Goal: Task Accomplishment & Management: Use online tool/utility

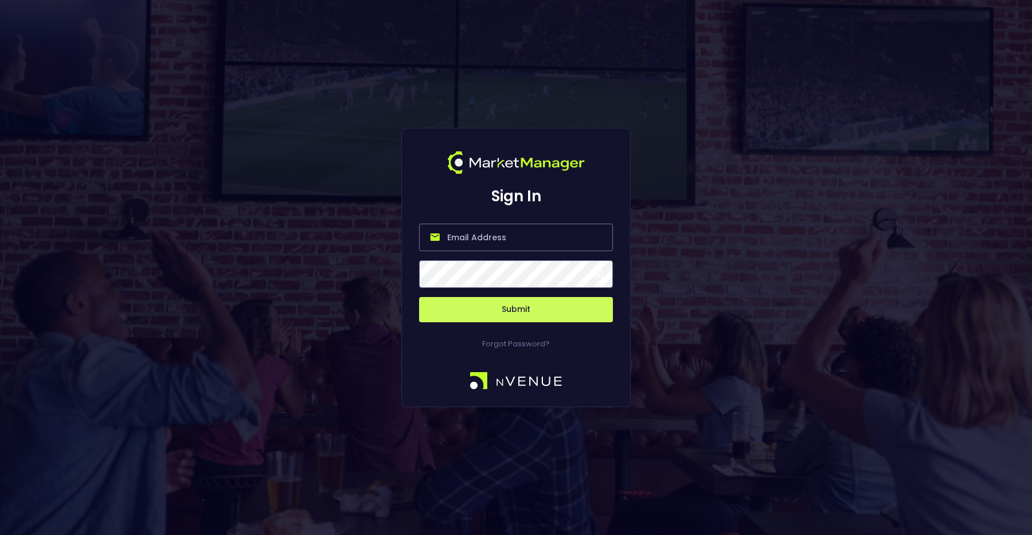
click at [508, 241] on input "email" at bounding box center [516, 238] width 194 height 28
type input "[PERSON_NAME][EMAIL_ADDRESS][DOMAIN_NAME]"
click at [494, 305] on button "Submit" at bounding box center [516, 309] width 194 height 25
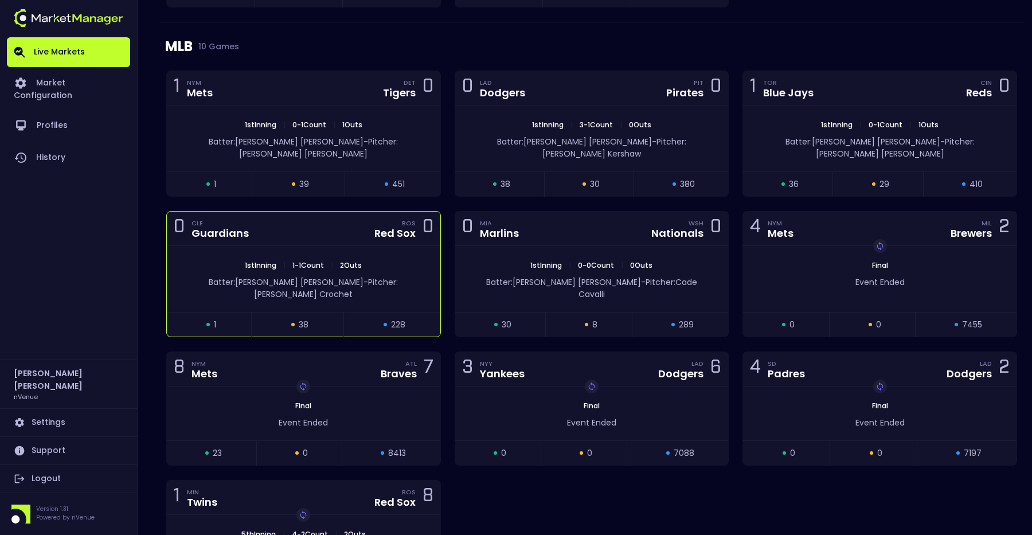
scroll to position [1514, 0]
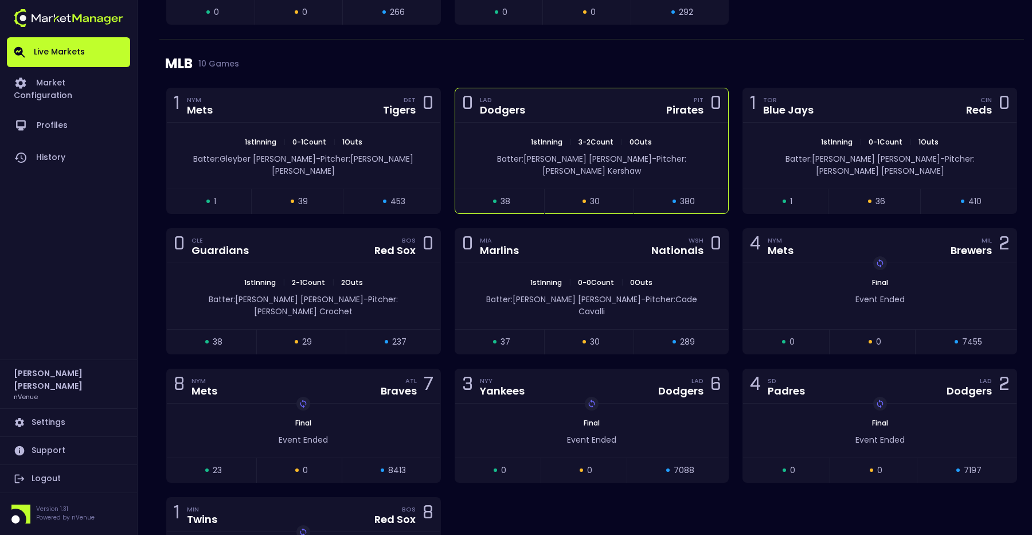
click at [548, 151] on div "Batter: [PERSON_NAME]: [PERSON_NAME]" at bounding box center [592, 162] width 274 height 30
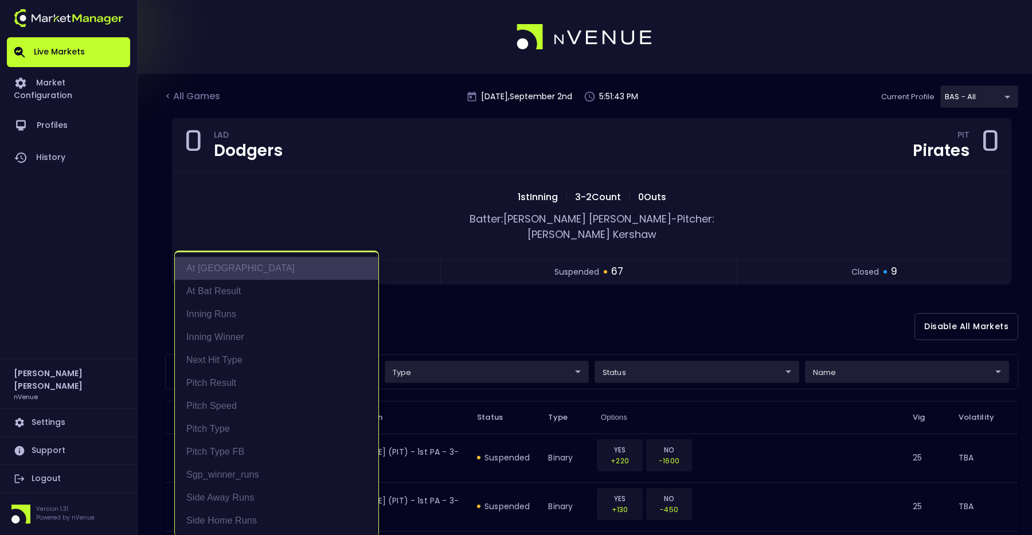
click at [267, 270] on li "At [GEOGRAPHIC_DATA]" at bounding box center [277, 268] width 204 height 23
type input "At [GEOGRAPHIC_DATA]"
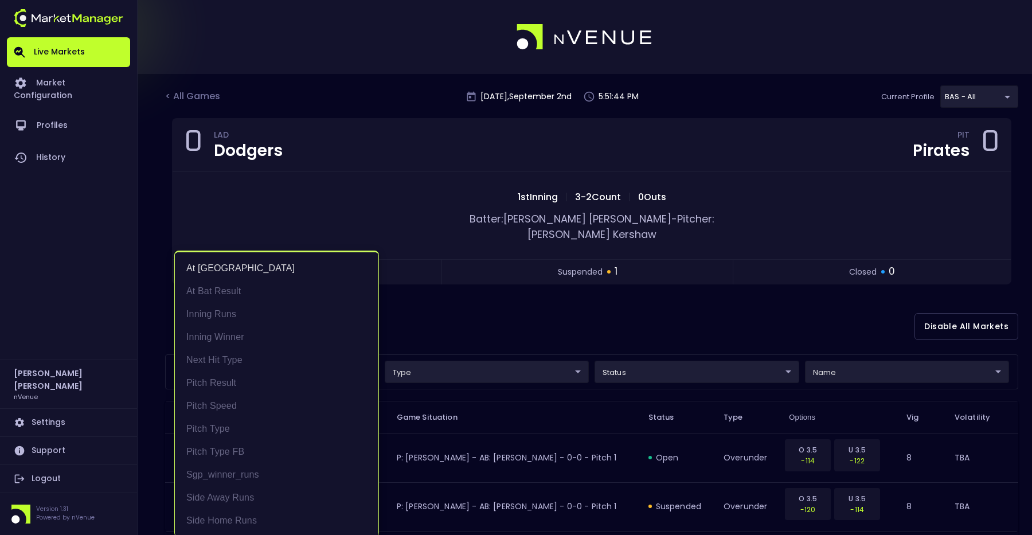
scroll to position [2, 0]
click at [492, 336] on div at bounding box center [516, 267] width 1032 height 535
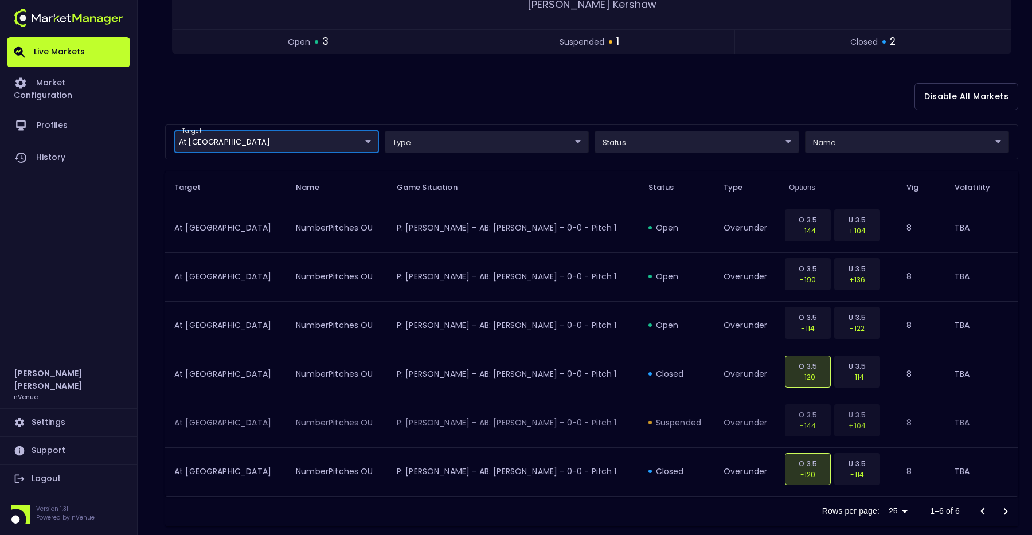
scroll to position [233, 0]
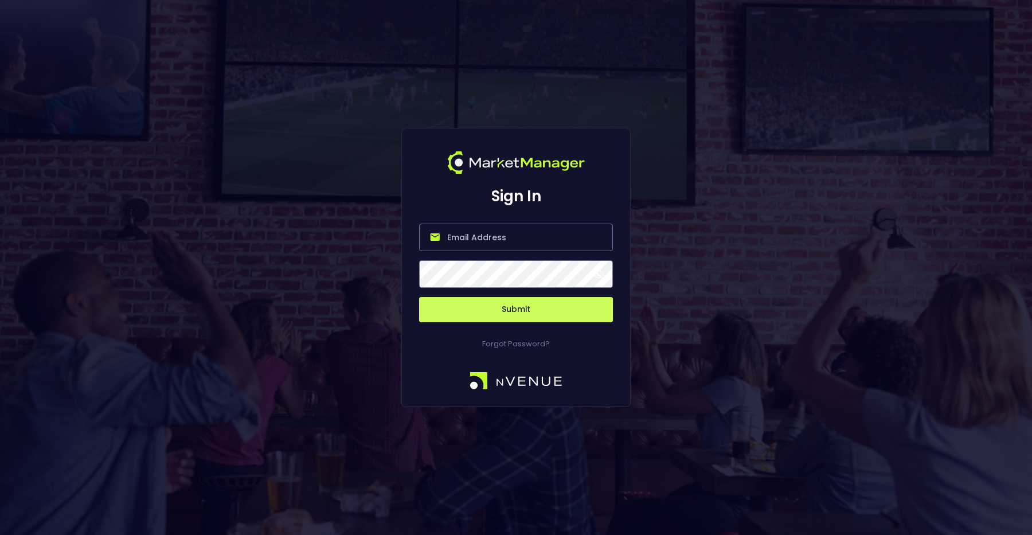
click at [500, 236] on input "email" at bounding box center [516, 238] width 194 height 28
click at [495, 253] on form "Submit" at bounding box center [516, 266] width 194 height 112
click at [495, 236] on input "email" at bounding box center [516, 238] width 194 height 28
type input "[PERSON_NAME][EMAIL_ADDRESS][DOMAIN_NAME]"
click at [505, 303] on button "Submit" at bounding box center [516, 309] width 194 height 25
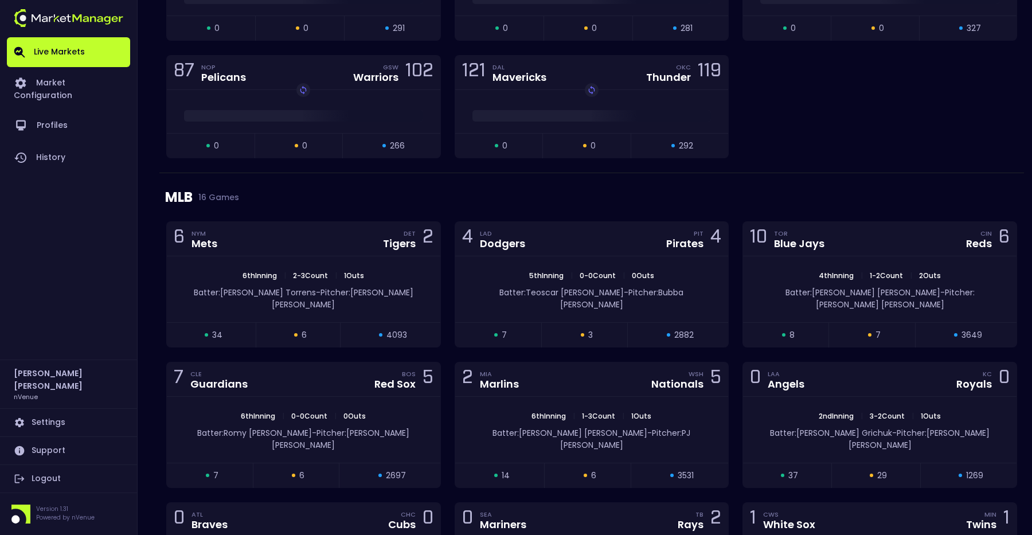
scroll to position [1419, 0]
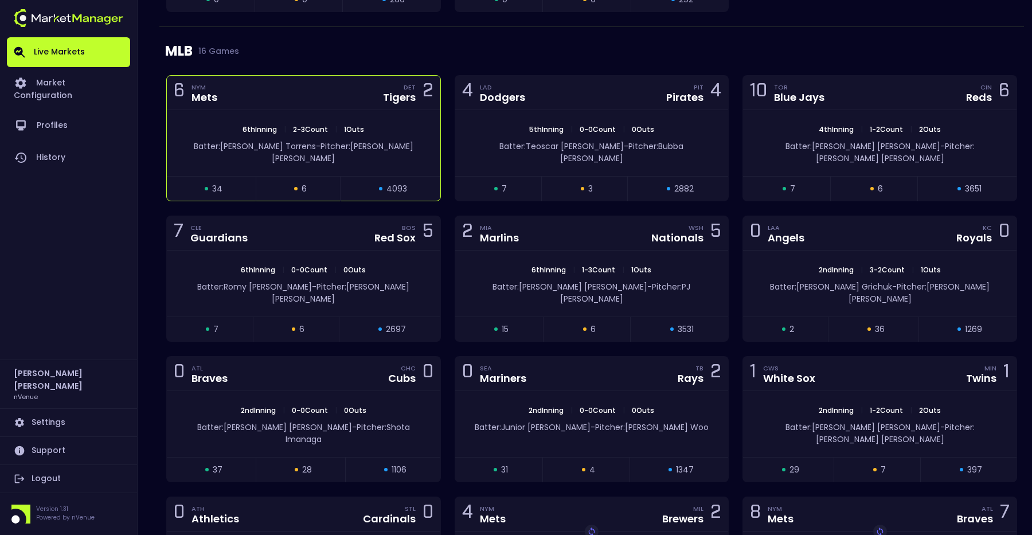
click at [358, 128] on span "1 Outs" at bounding box center [354, 129] width 27 height 10
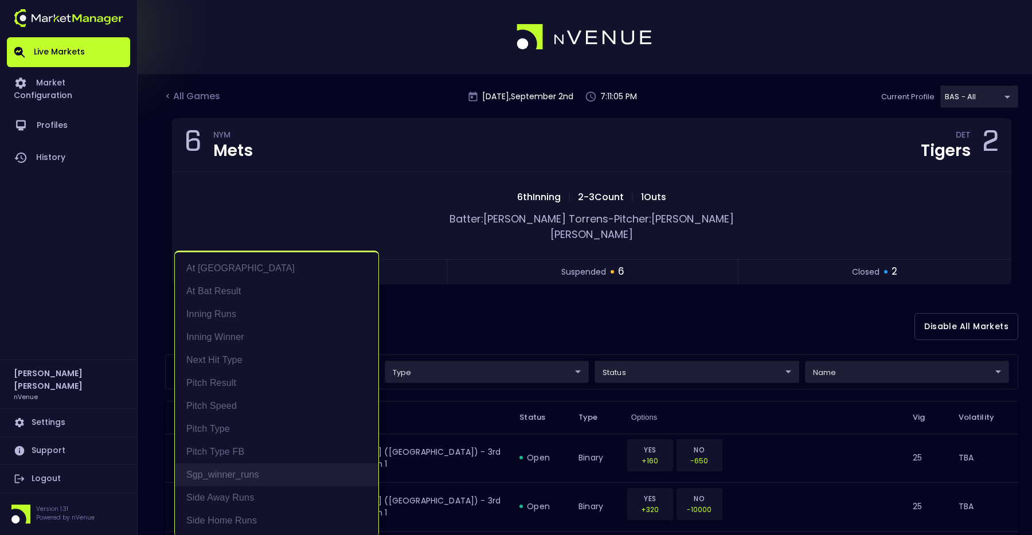
scroll to position [2, 0]
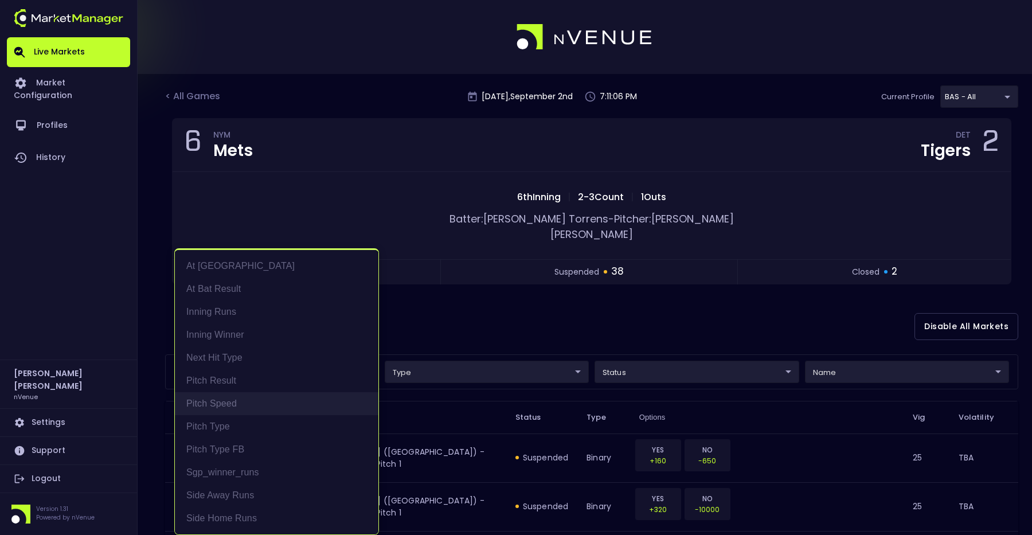
click at [247, 408] on li "Pitch Speed" at bounding box center [277, 403] width 204 height 23
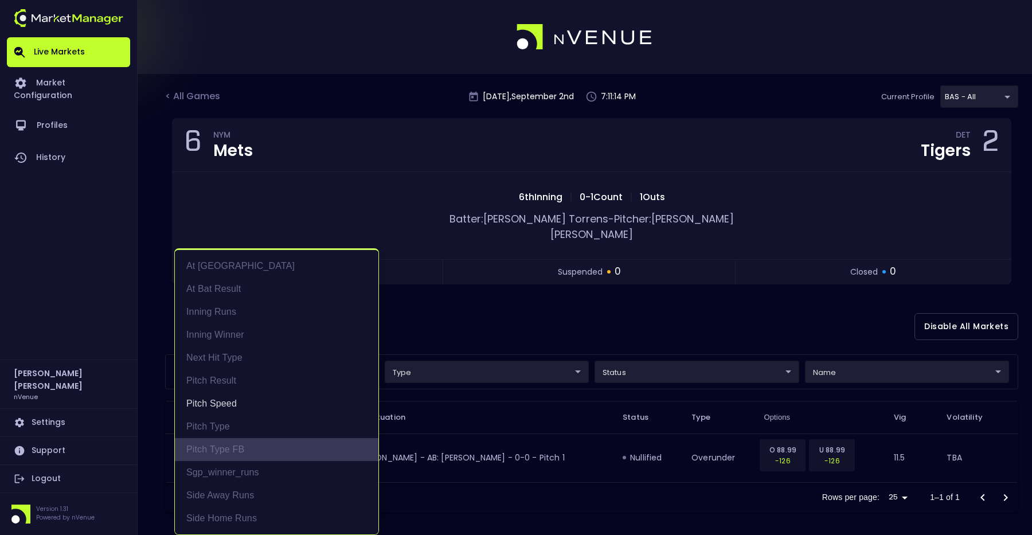
click at [253, 447] on li "Pitch Type FB" at bounding box center [277, 449] width 204 height 23
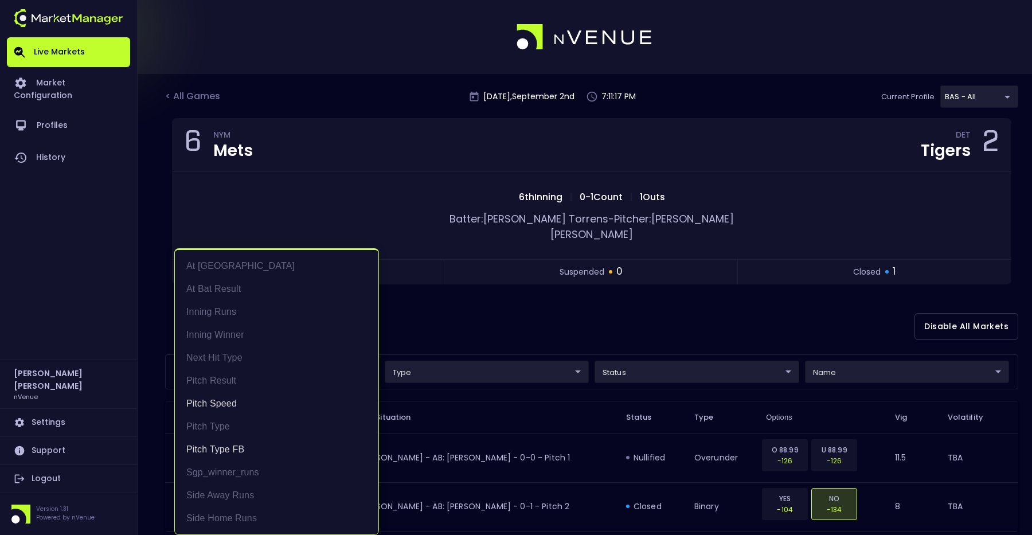
click at [467, 311] on div at bounding box center [516, 267] width 1032 height 535
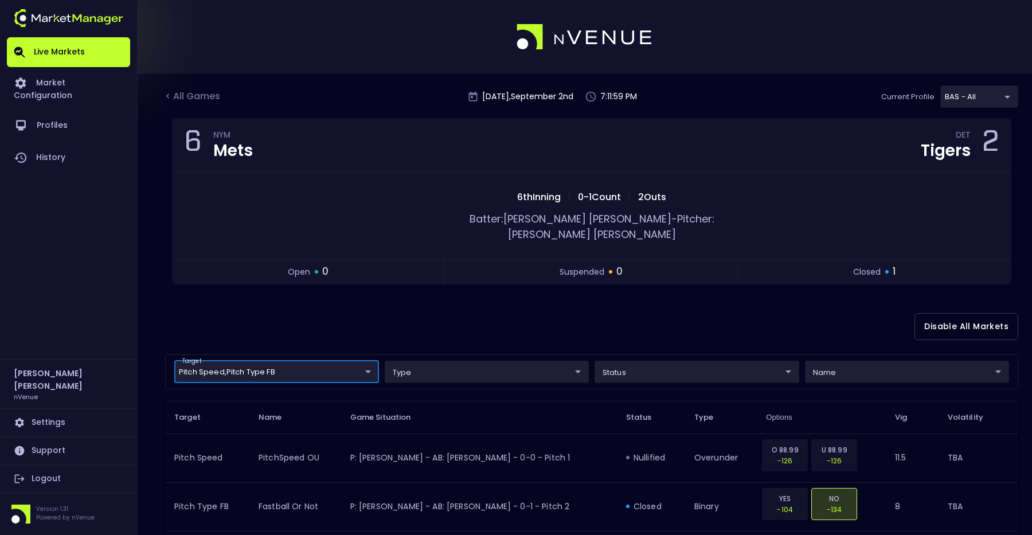
scroll to position [38, 0]
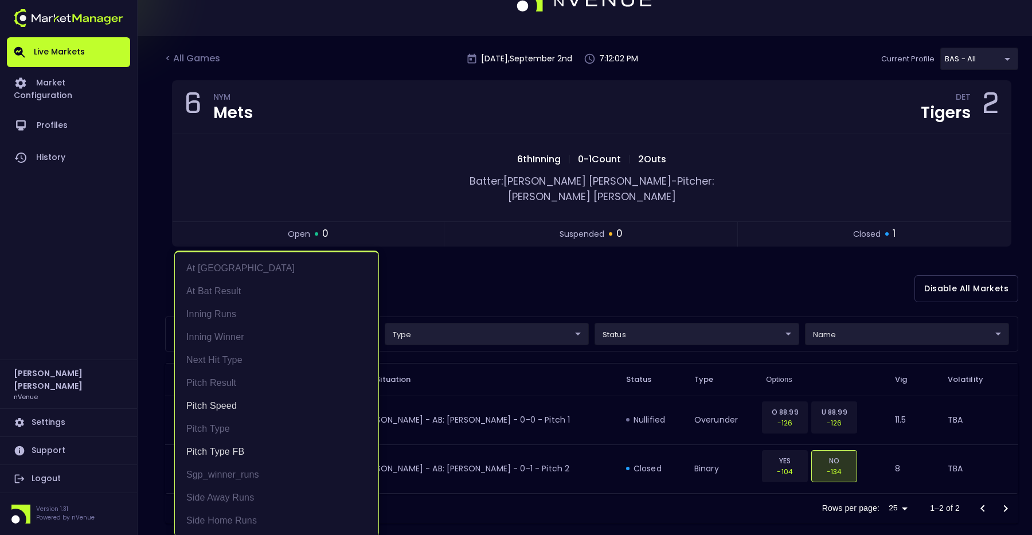
click at [327, 307] on body "Live Markets Market Configuration Profiles History [PERSON_NAME] nVenue Setting…" at bounding box center [516, 256] width 1032 height 589
click at [280, 290] on li "At Bat Result" at bounding box center [277, 291] width 204 height 23
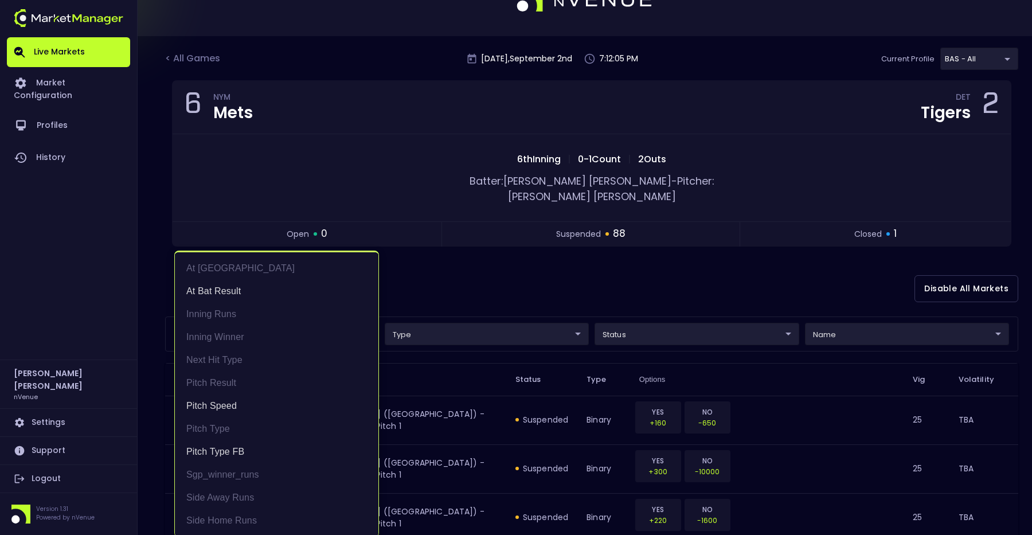
scroll to position [2, 0]
click at [520, 267] on div at bounding box center [516, 267] width 1032 height 535
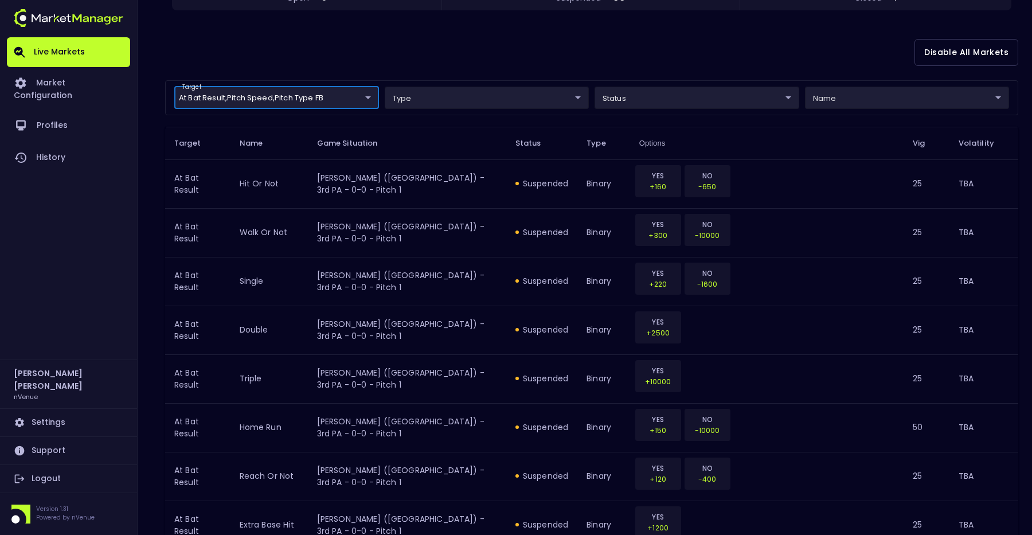
scroll to position [0, 0]
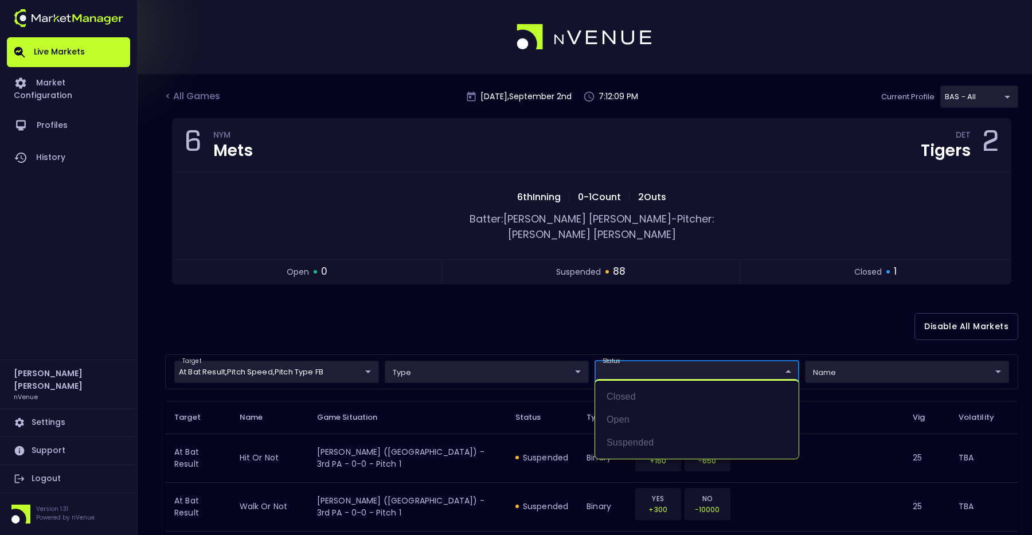
click at [887, 368] on div at bounding box center [516, 267] width 1032 height 535
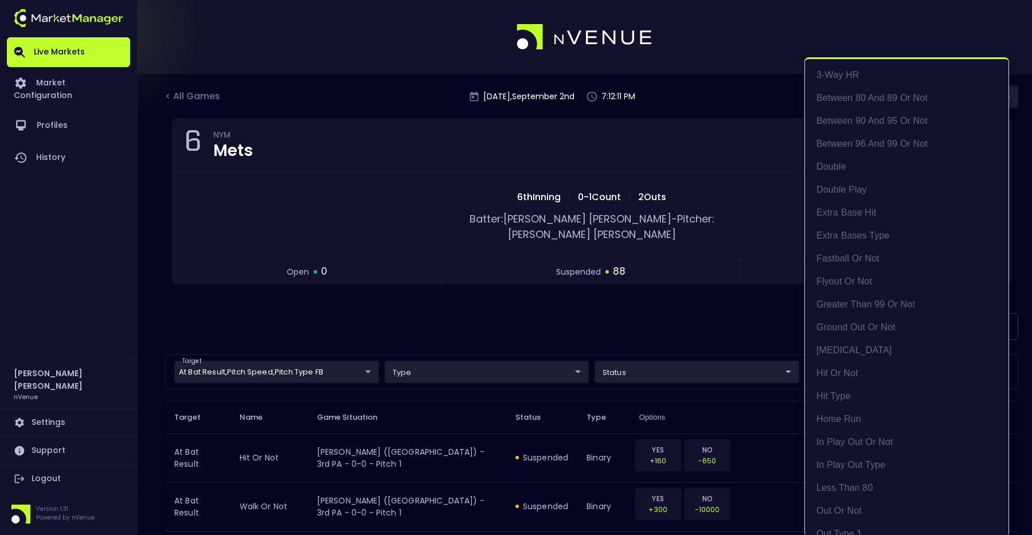
click at [331, 306] on div at bounding box center [516, 267] width 1032 height 535
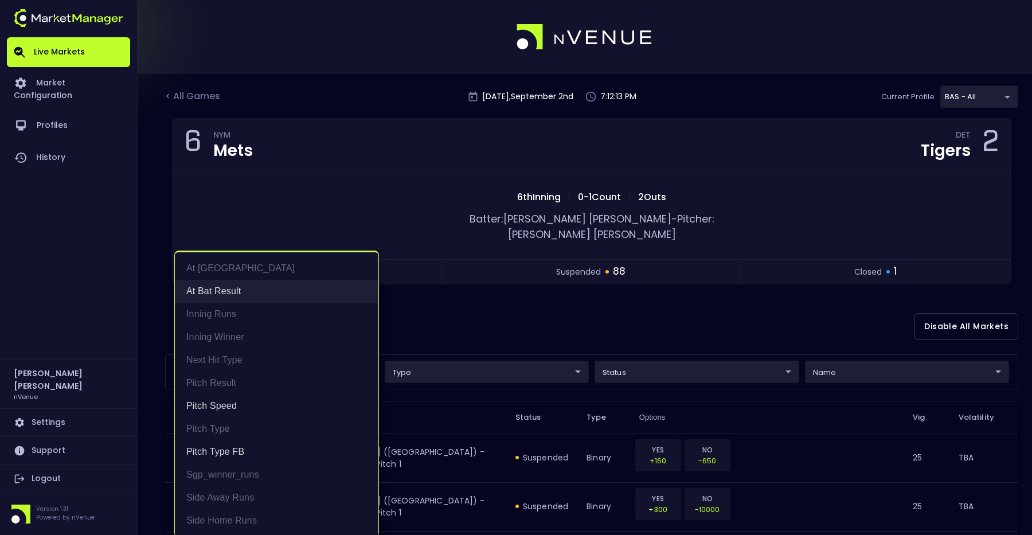
click at [232, 290] on li "At Bat Result" at bounding box center [277, 291] width 204 height 23
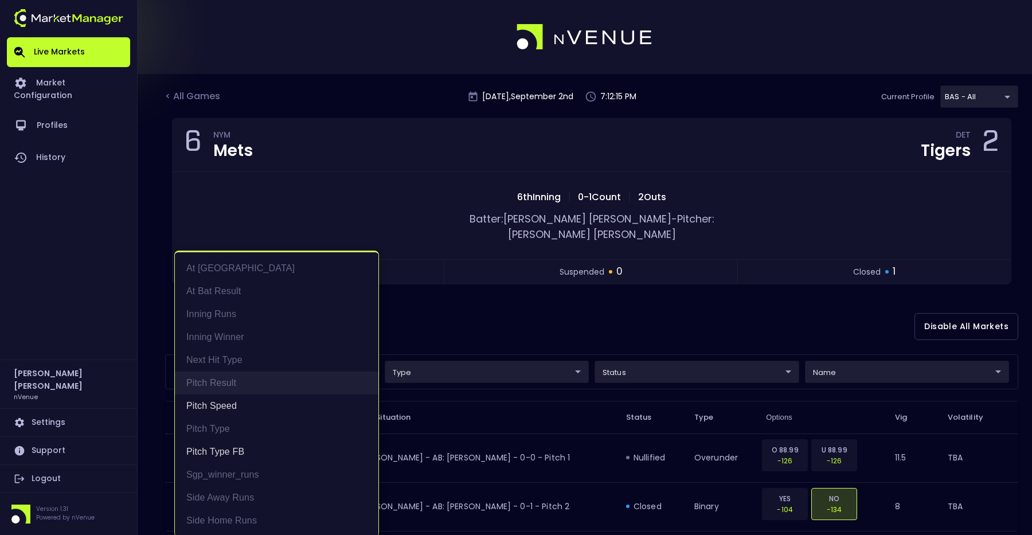
scroll to position [2, 0]
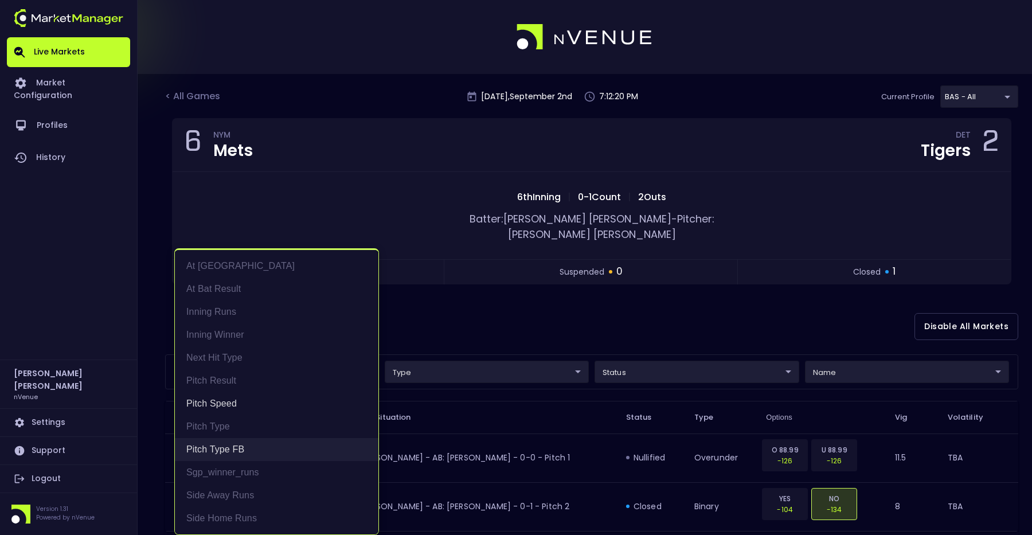
click at [248, 448] on li "Pitch Type FB" at bounding box center [277, 449] width 204 height 23
type input "Pitch Speed"
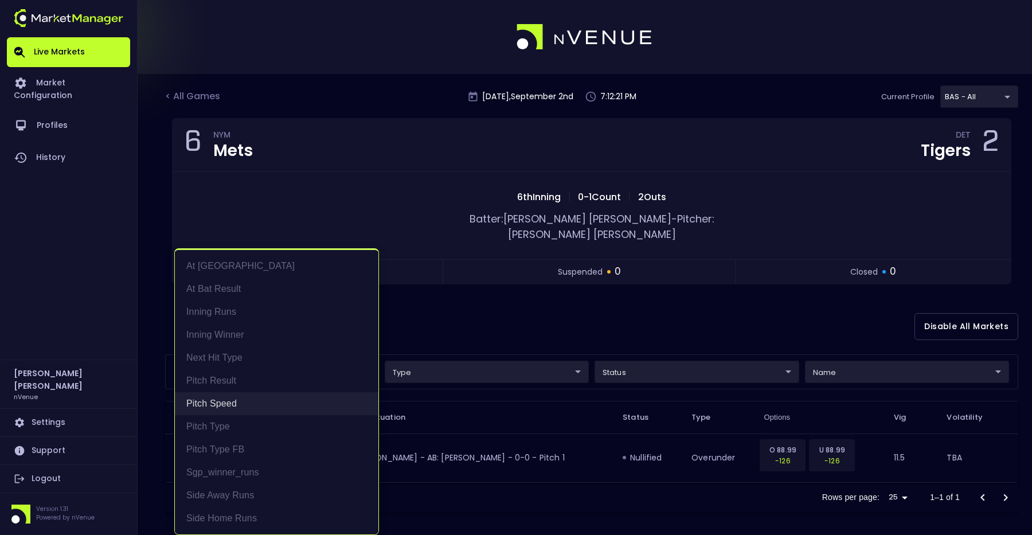
click at [243, 410] on li "Pitch Speed" at bounding box center [277, 403] width 204 height 23
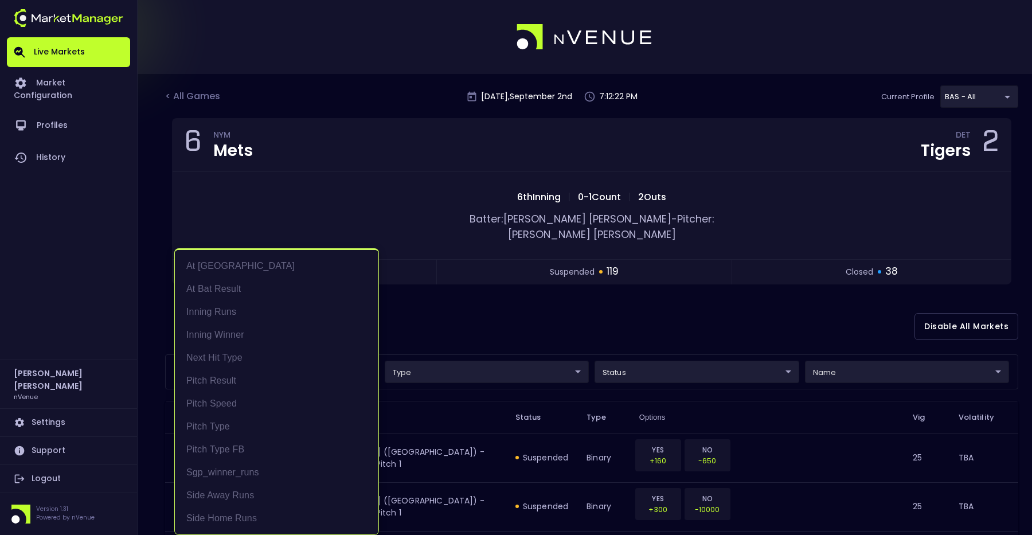
click at [478, 335] on div at bounding box center [516, 267] width 1032 height 535
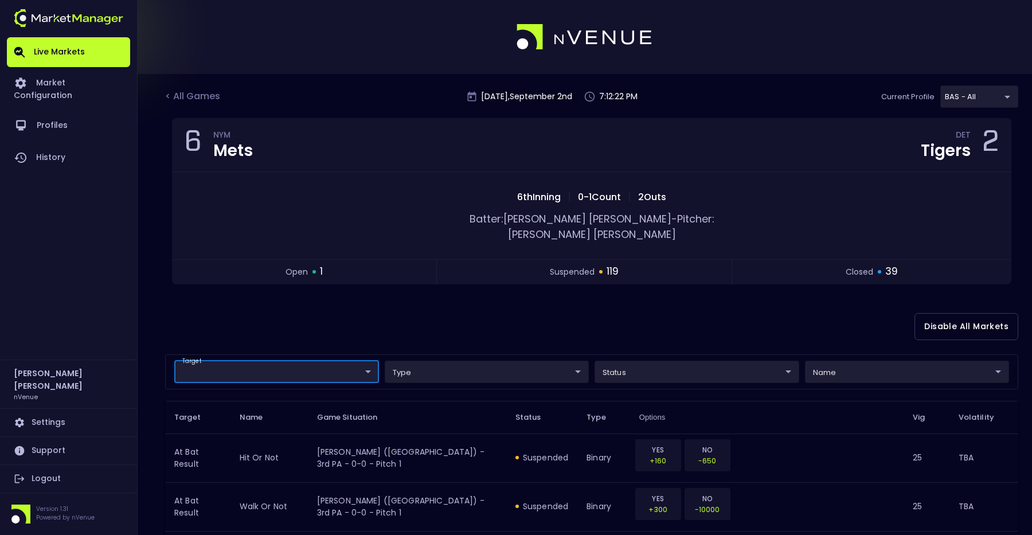
scroll to position [0, 0]
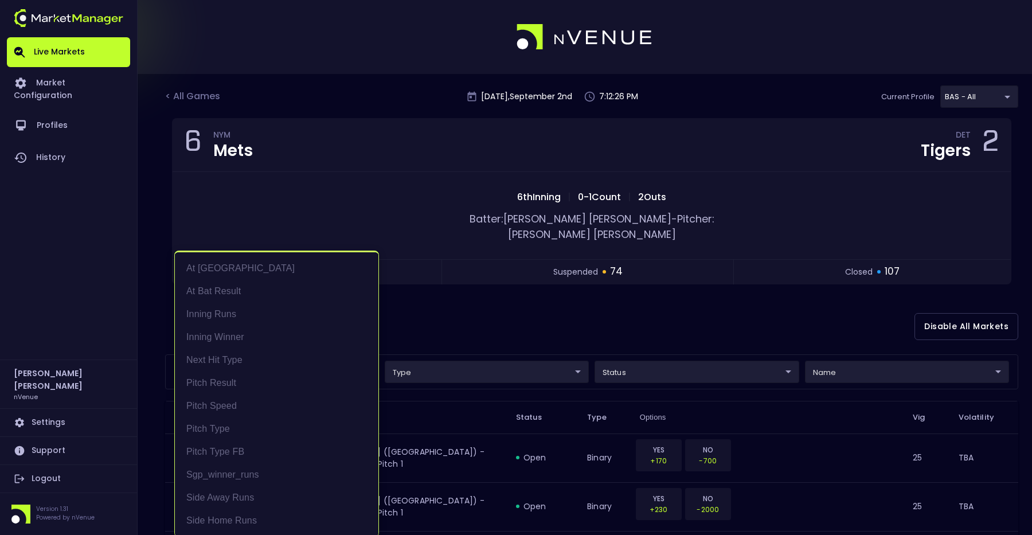
click at [563, 349] on div at bounding box center [516, 267] width 1032 height 535
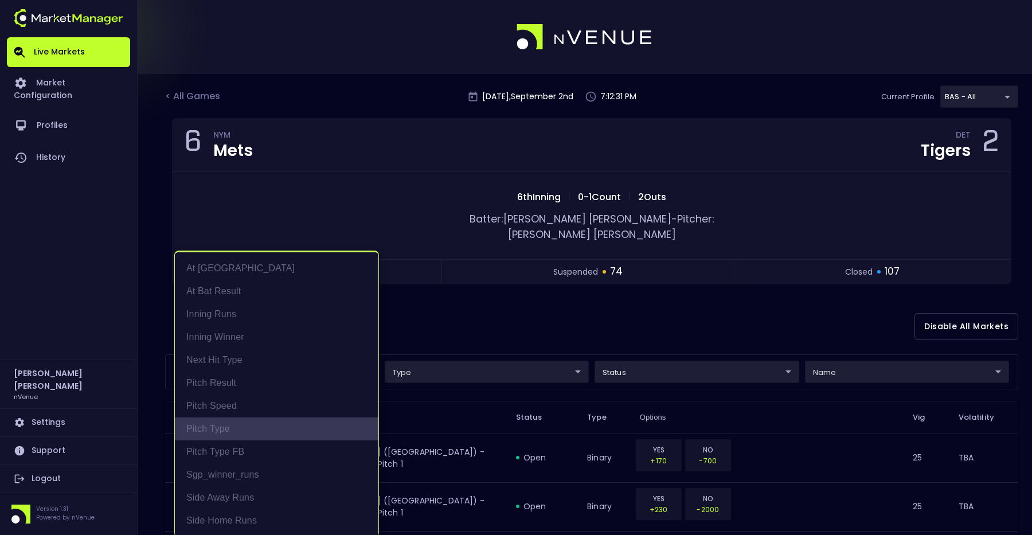
click at [247, 430] on li "Pitch Type" at bounding box center [277, 429] width 204 height 23
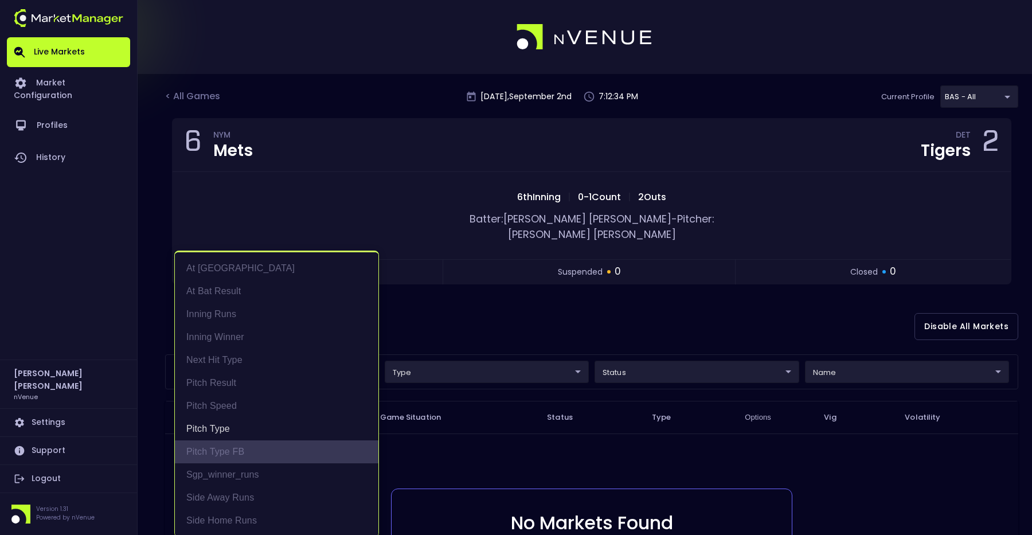
click at [231, 450] on li "Pitch Type FB" at bounding box center [277, 451] width 204 height 23
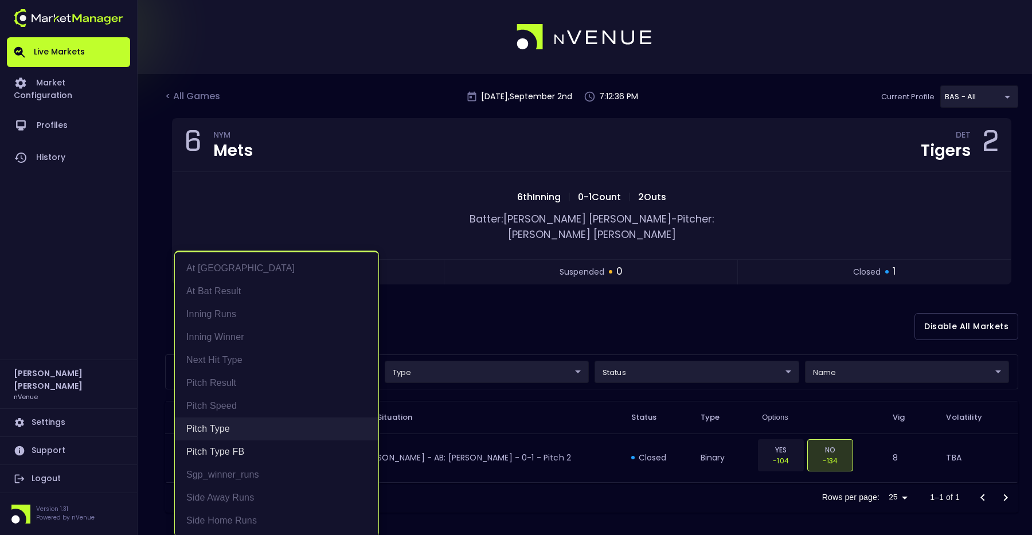
click at [224, 422] on li "Pitch Type" at bounding box center [277, 429] width 204 height 23
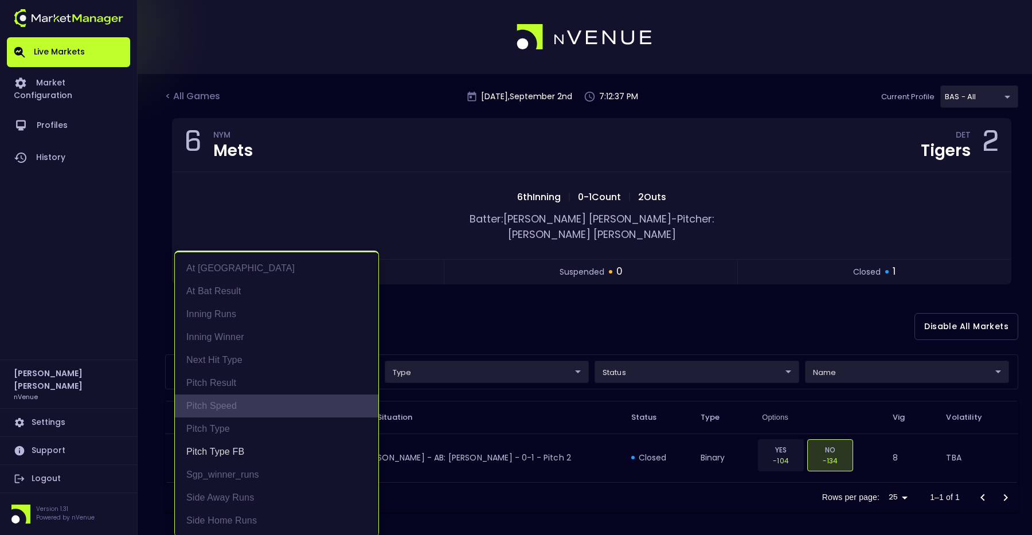
click at [243, 406] on li "Pitch Speed" at bounding box center [277, 406] width 204 height 23
type input "Pitch Type FB,Pitch Speed"
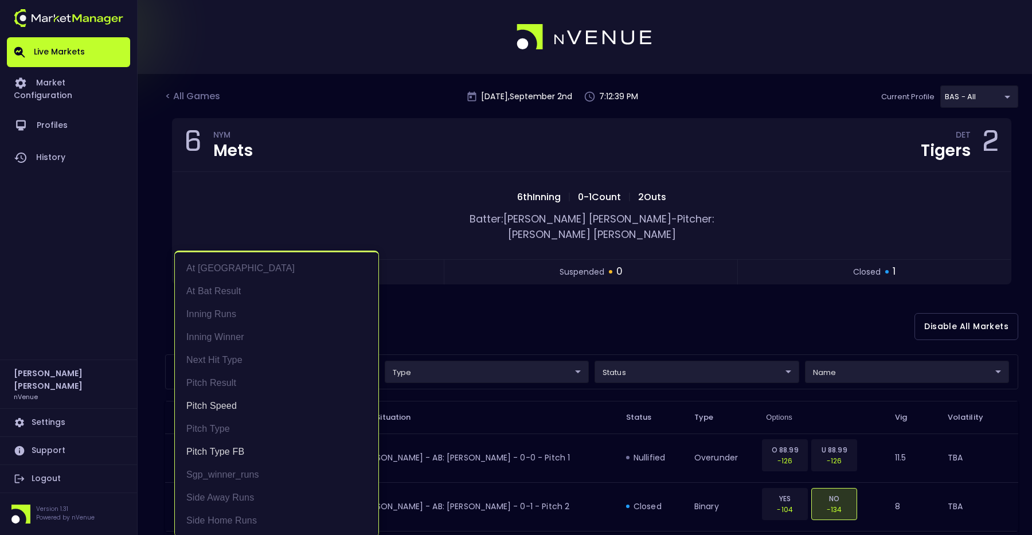
scroll to position [2, 0]
click at [451, 317] on div at bounding box center [516, 267] width 1032 height 535
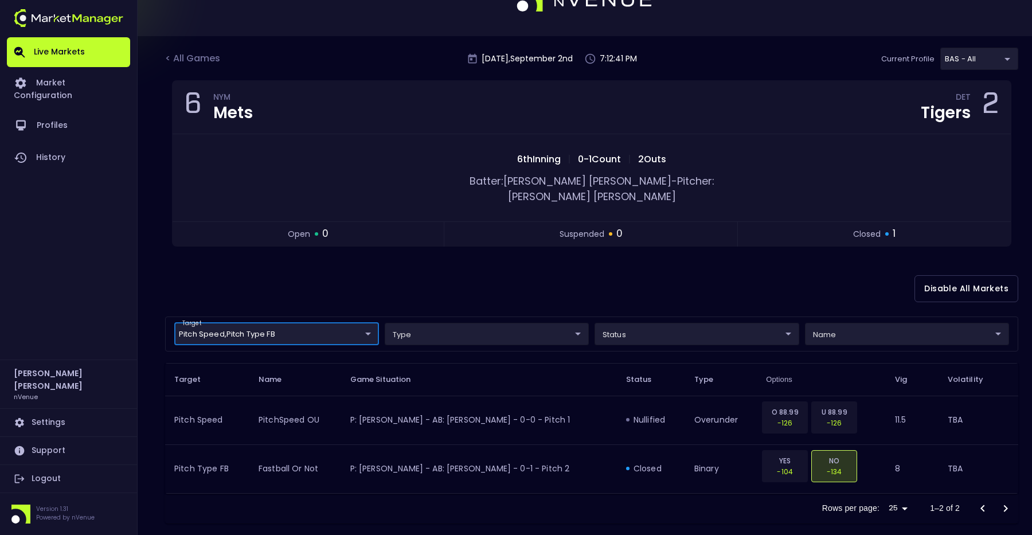
scroll to position [0, 0]
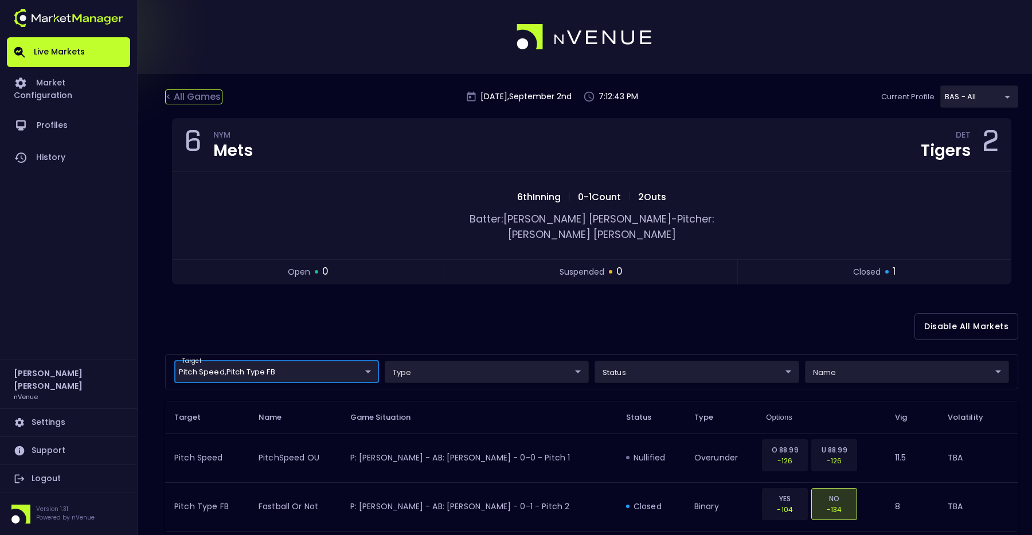
click at [212, 92] on div "< All Games" at bounding box center [193, 96] width 57 height 15
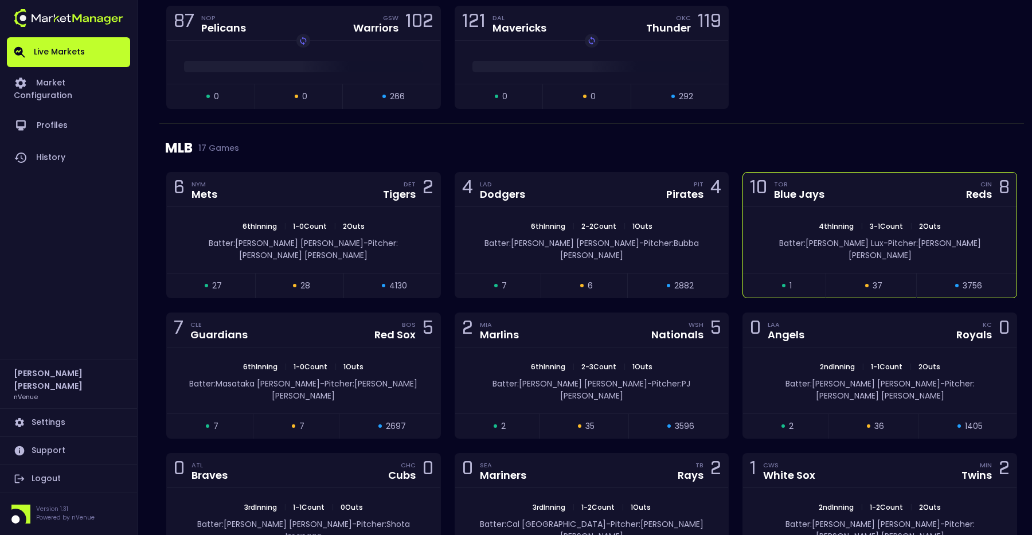
scroll to position [1458, 0]
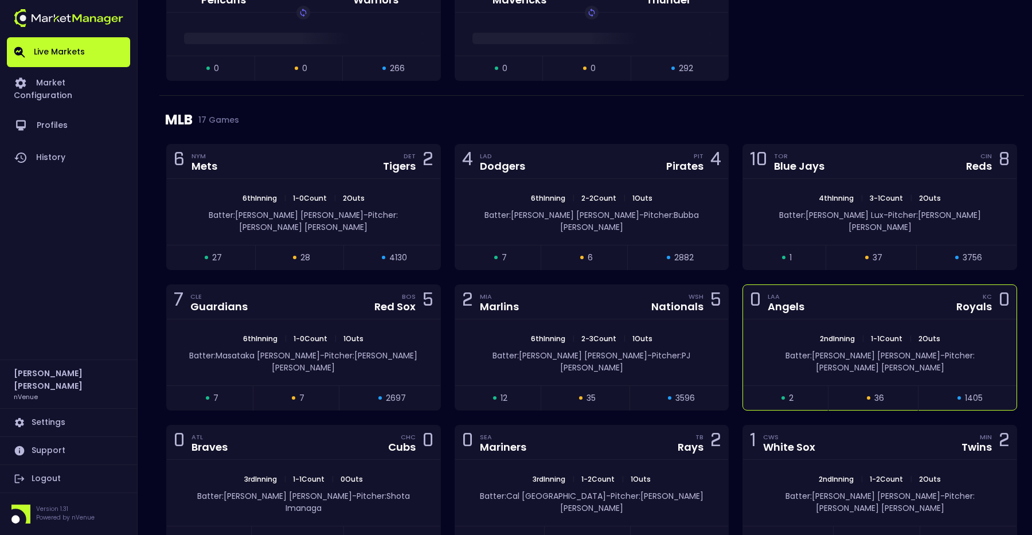
click at [908, 319] on div "2nd Inning | 1 - 1 Count | 2 Outs Batter: [PERSON_NAME]: [PERSON_NAME]" at bounding box center [880, 352] width 274 height 66
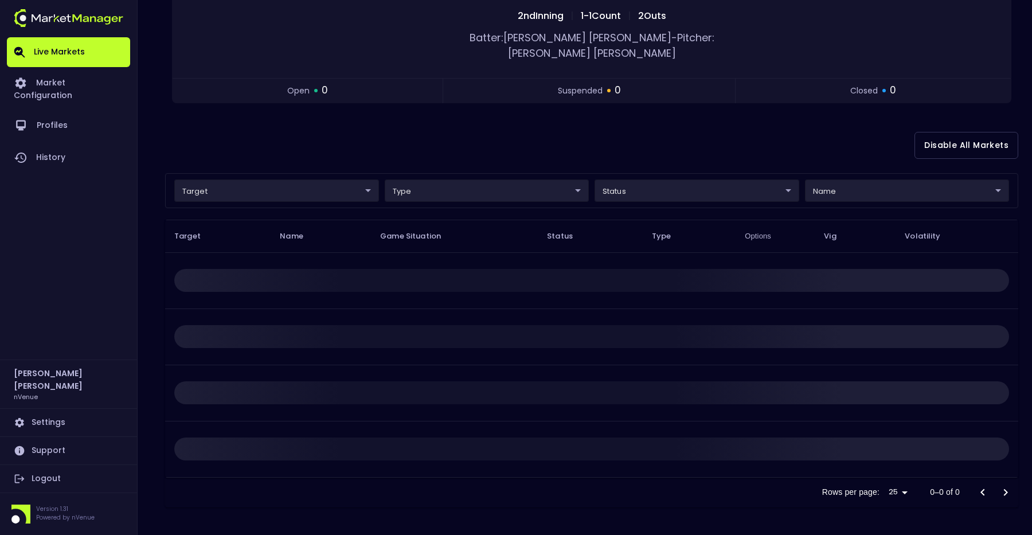
scroll to position [0, 0]
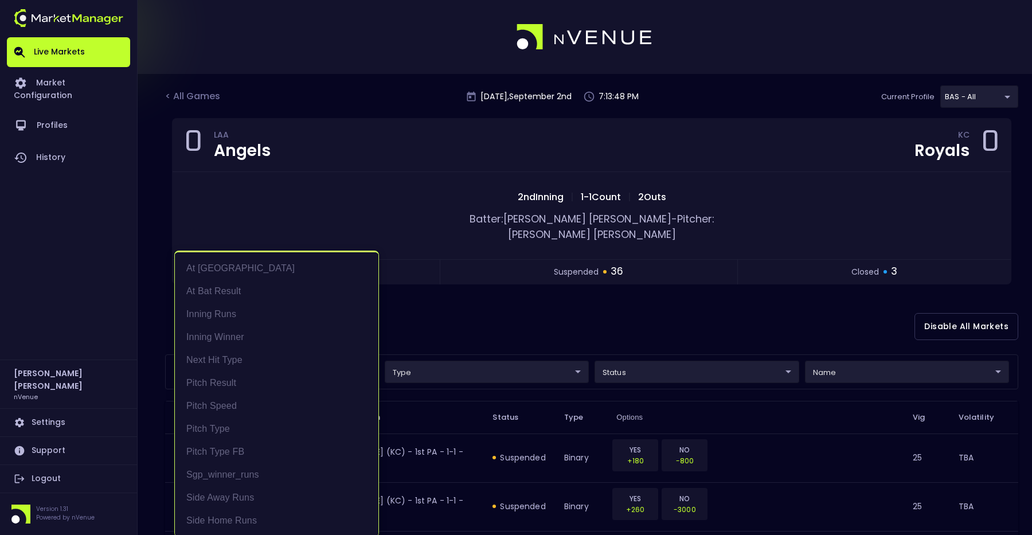
click at [248, 436] on li "Pitch Type" at bounding box center [277, 429] width 204 height 23
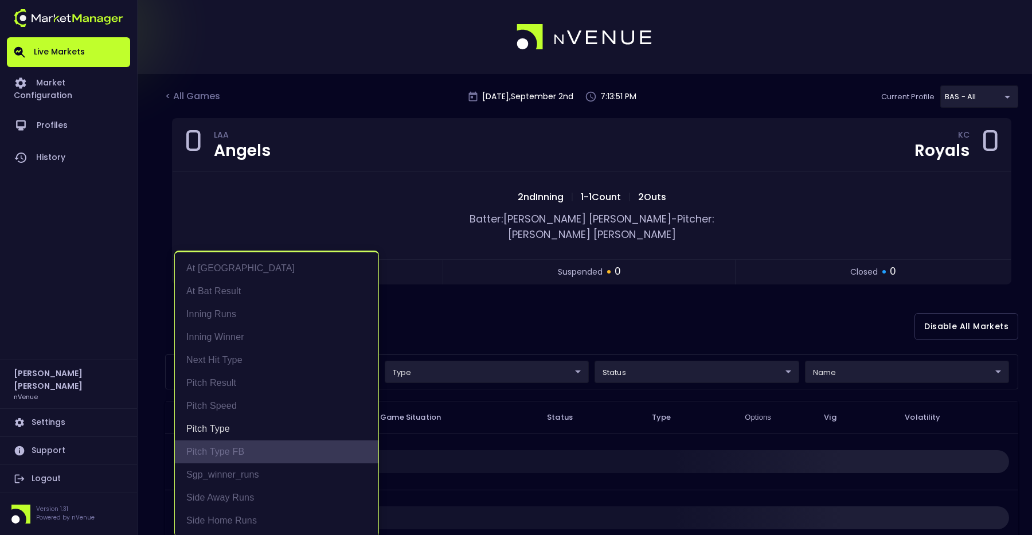
click at [248, 454] on li "Pitch Type FB" at bounding box center [277, 451] width 204 height 23
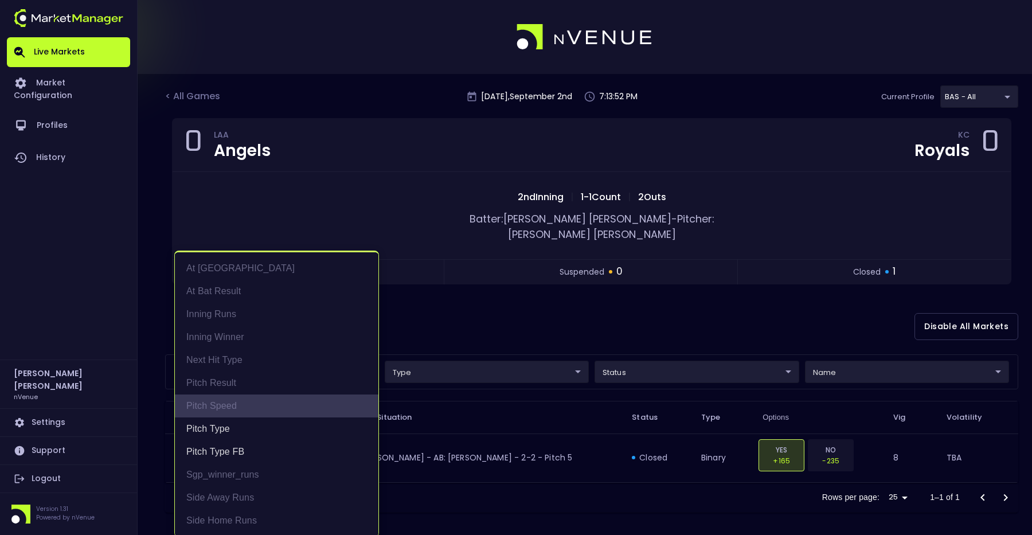
click at [251, 404] on li "Pitch Speed" at bounding box center [277, 406] width 204 height 23
type input "Pitch Type,Pitch Type FB,Pitch Speed"
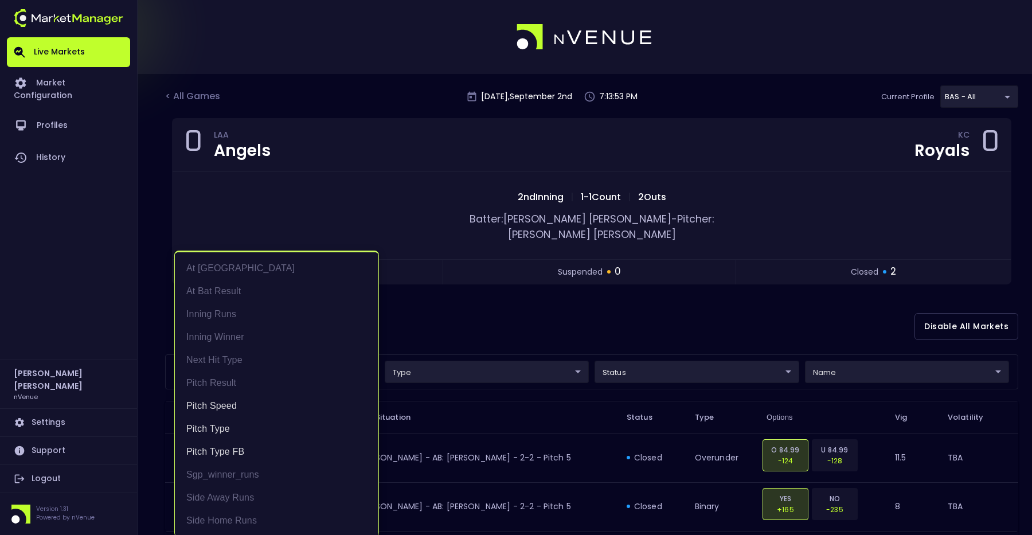
scroll to position [2, 0]
click at [568, 317] on div at bounding box center [516, 267] width 1032 height 535
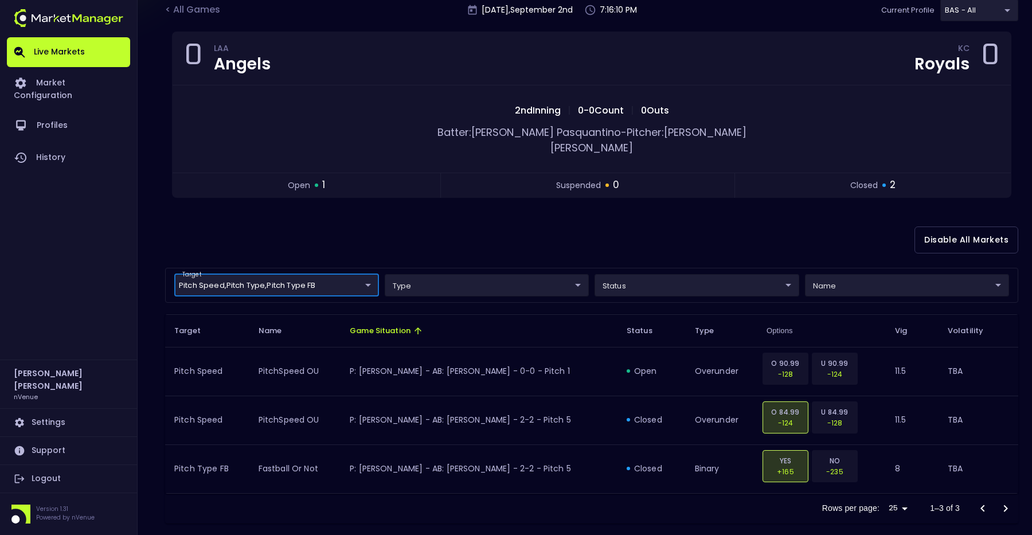
scroll to position [0, 0]
